Goal: Navigation & Orientation: Understand site structure

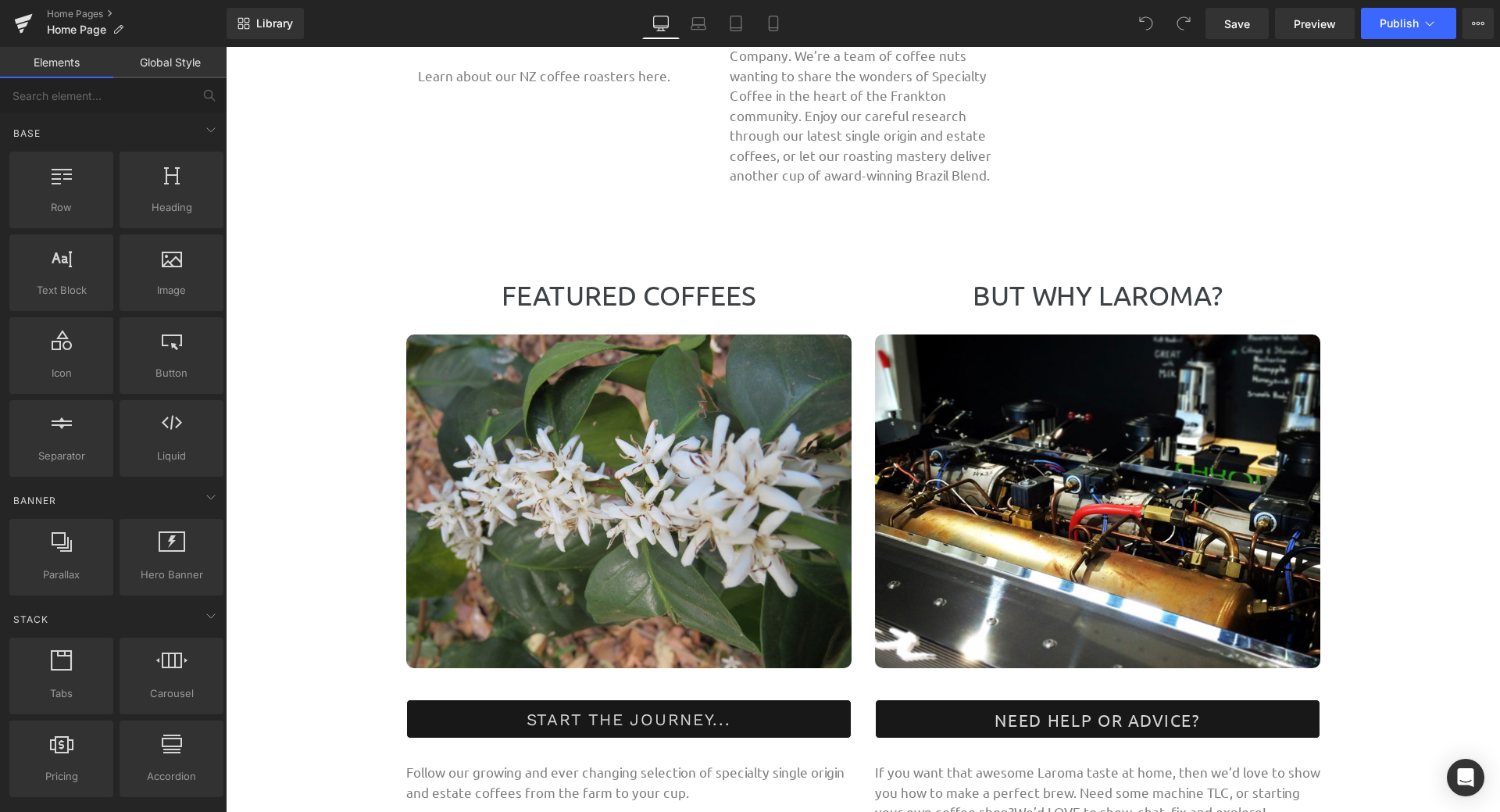
scroll to position [1406, 0]
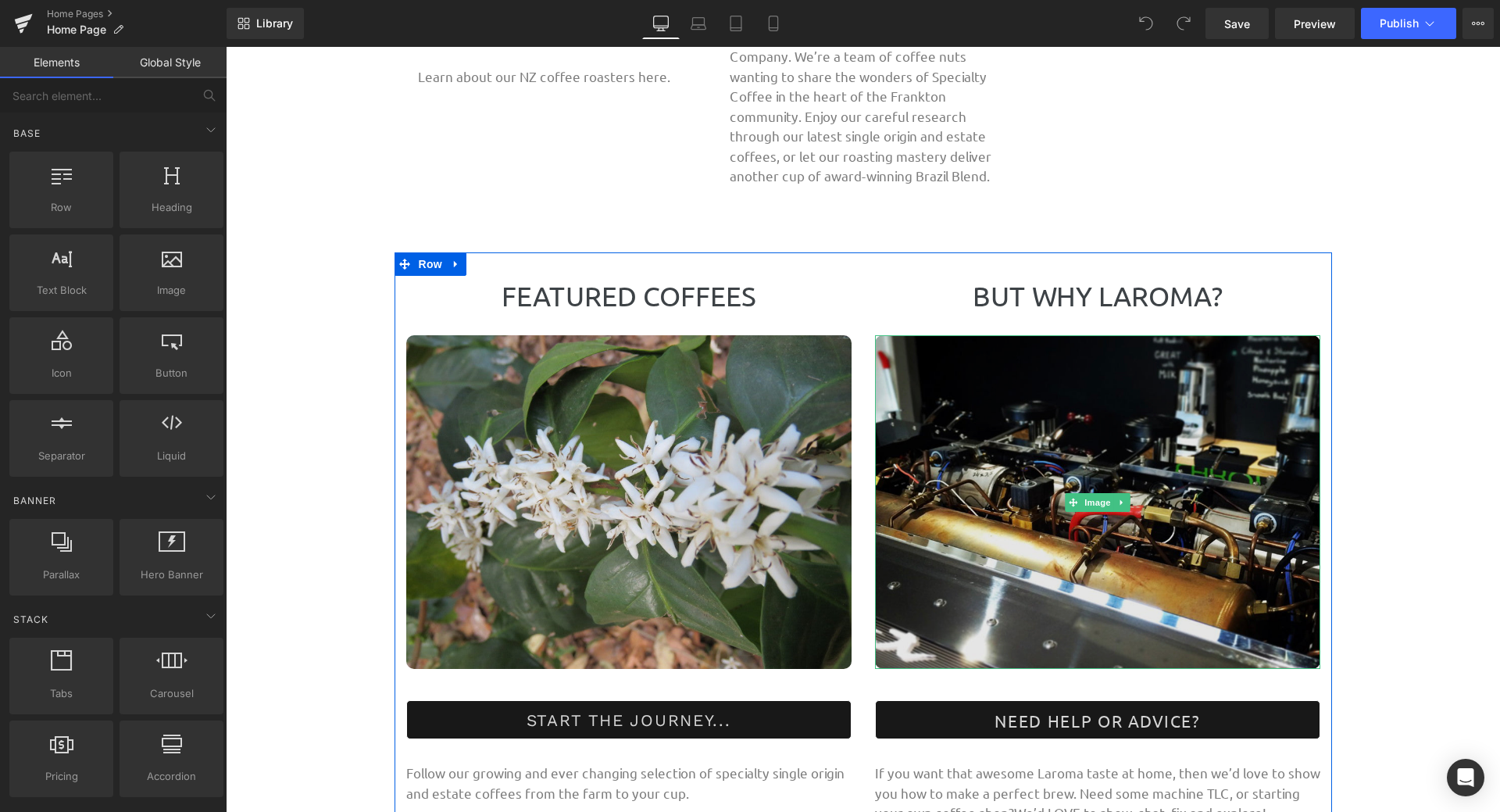
click at [1241, 511] on img at bounding box center [1097, 502] width 445 height 334
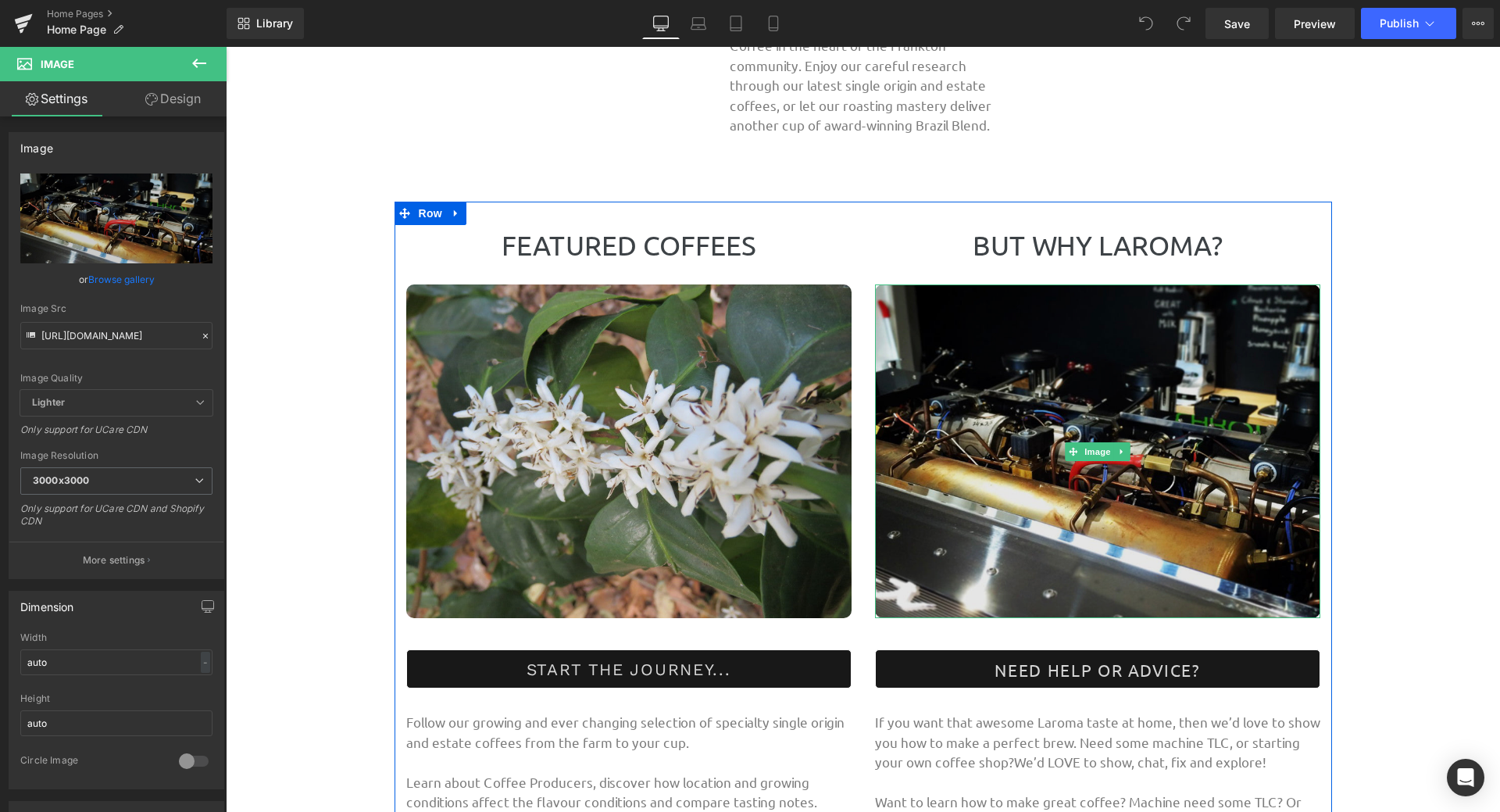
scroll to position [1485, 0]
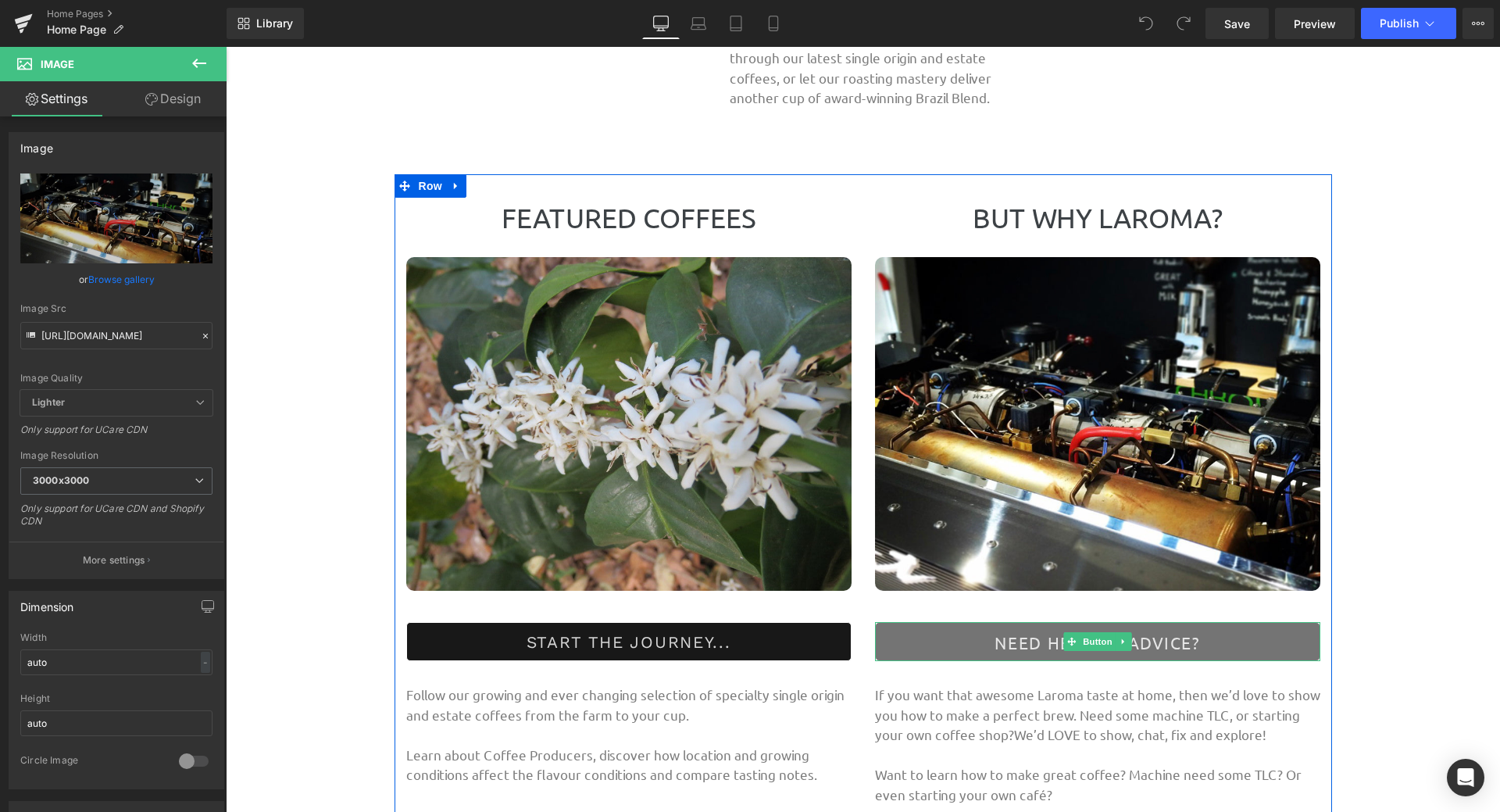
click at [1206, 642] on link "NEED HELP OR ADVICE?" at bounding box center [1097, 641] width 445 height 39
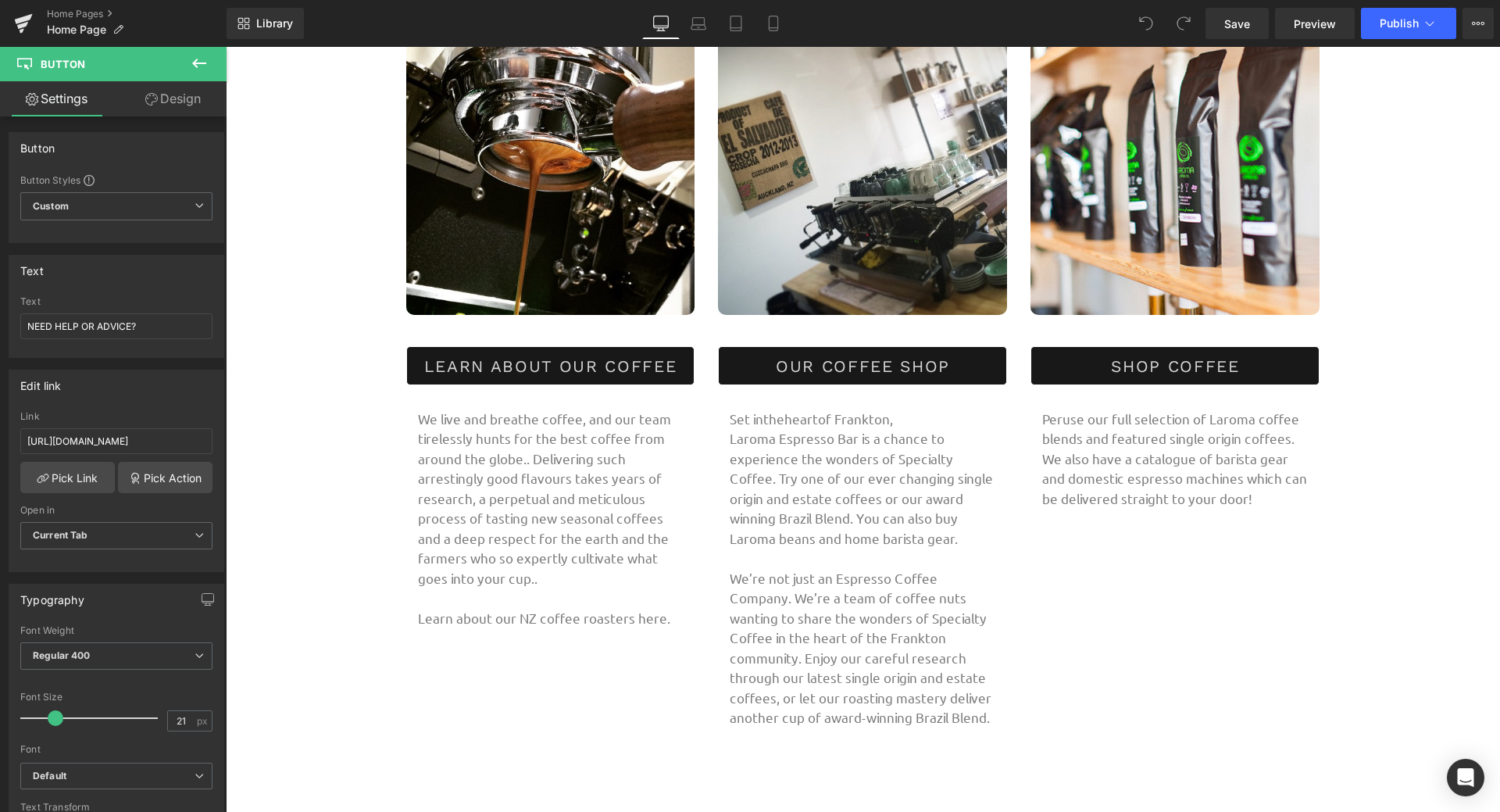
scroll to position [860, 0]
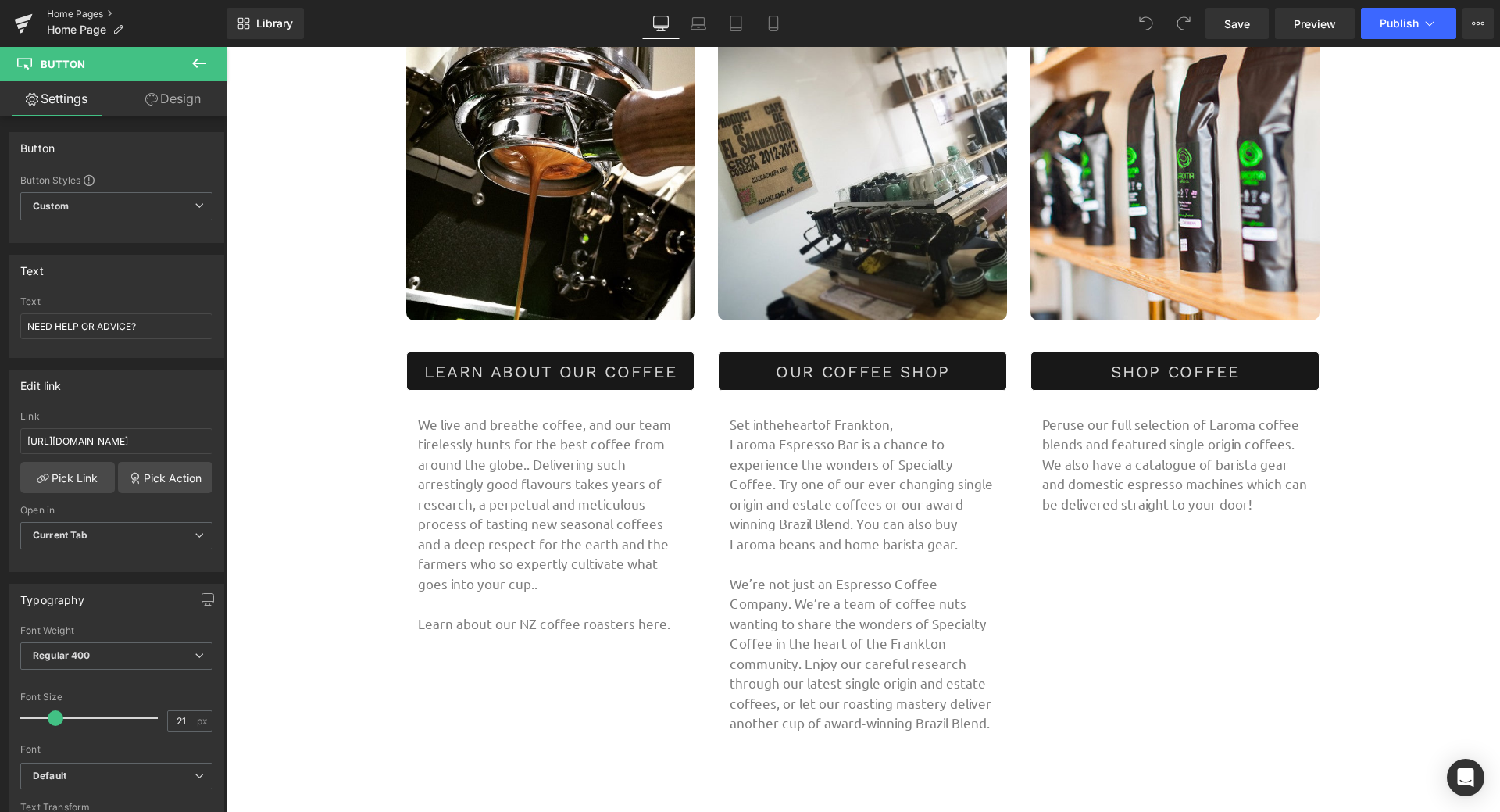
click at [83, 11] on link "Home Pages" at bounding box center [136, 14] width 180 height 12
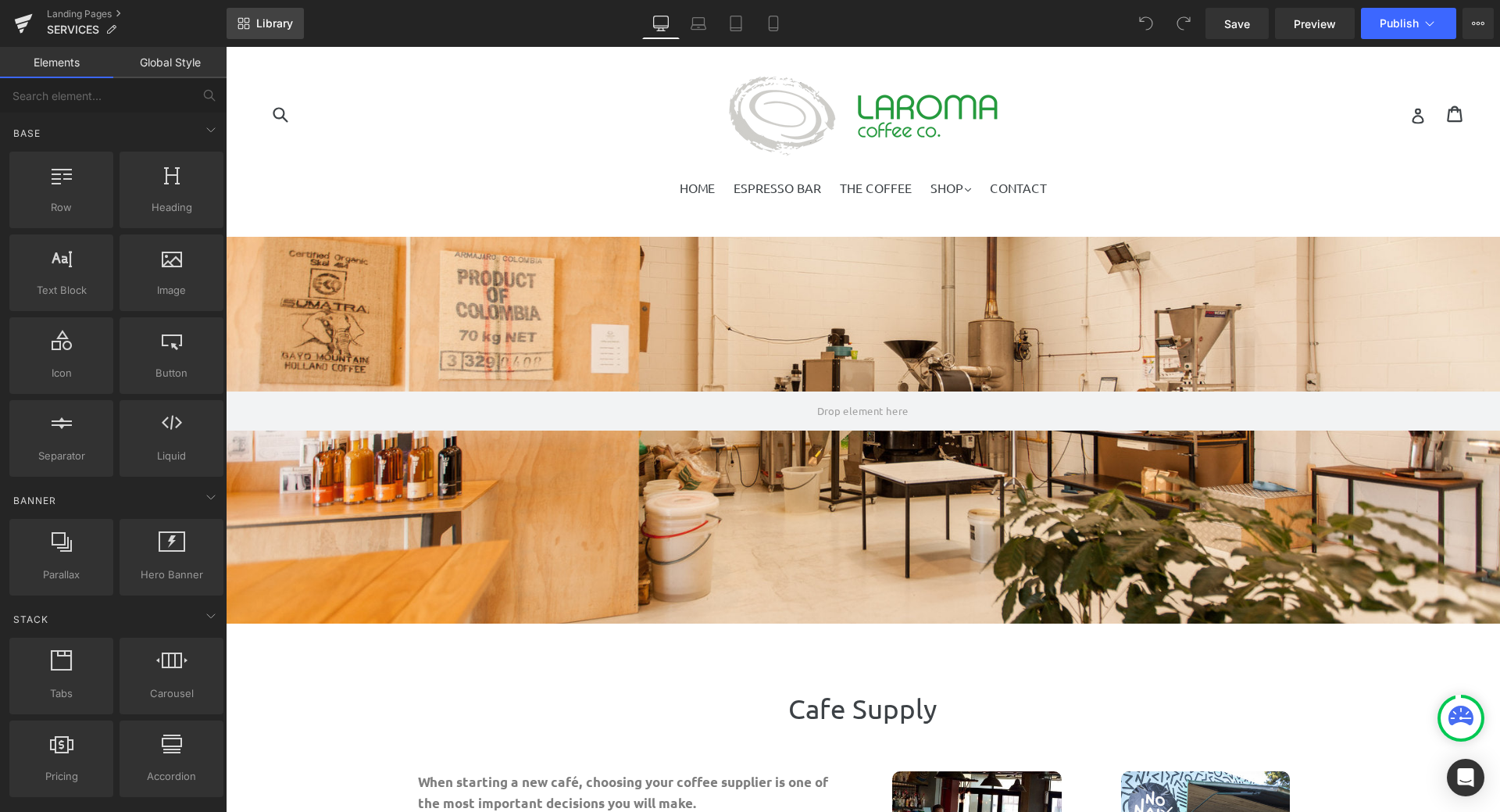
click at [265, 23] on span "Library" at bounding box center [274, 24] width 36 height 14
click at [106, 13] on link "Landing Pages" at bounding box center [136, 14] width 180 height 12
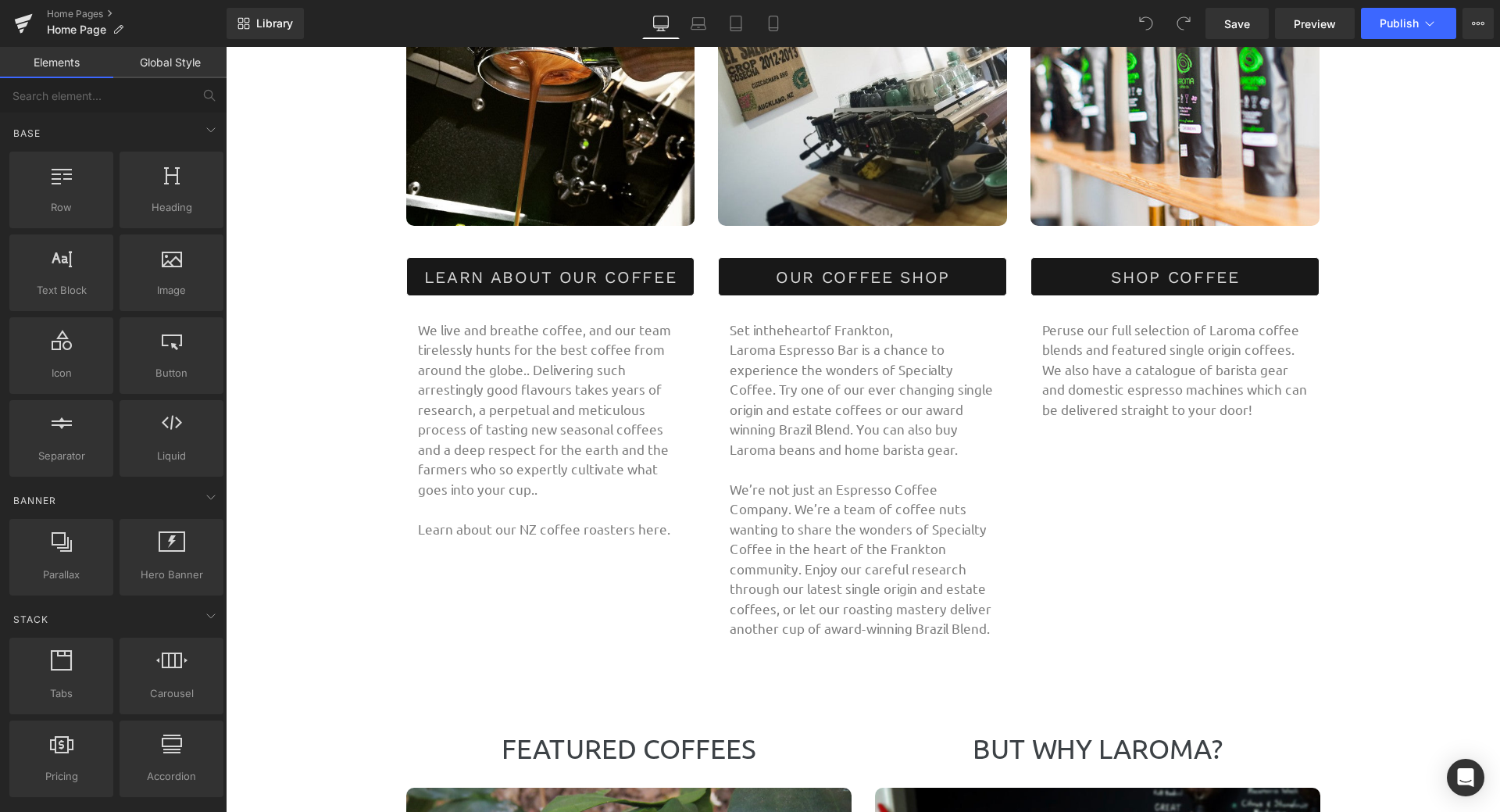
scroll to position [1016, 0]
